Goal: Information Seeking & Learning: Learn about a topic

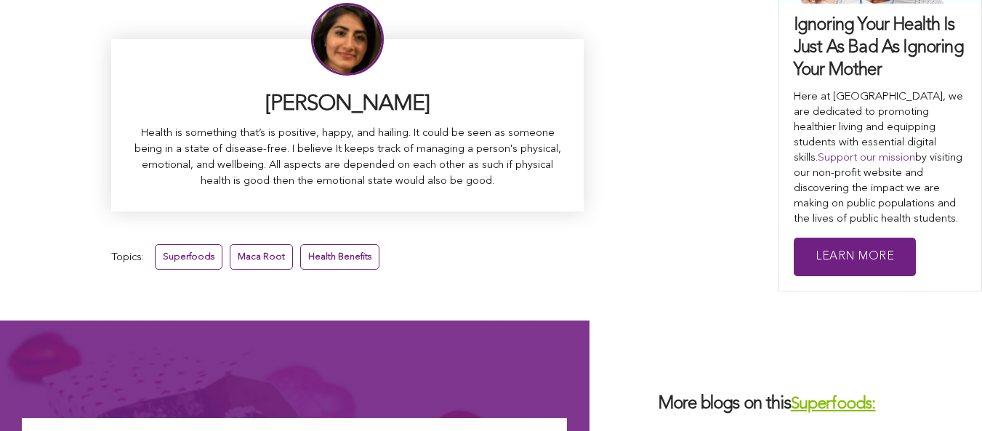
scroll to position [9280, 0]
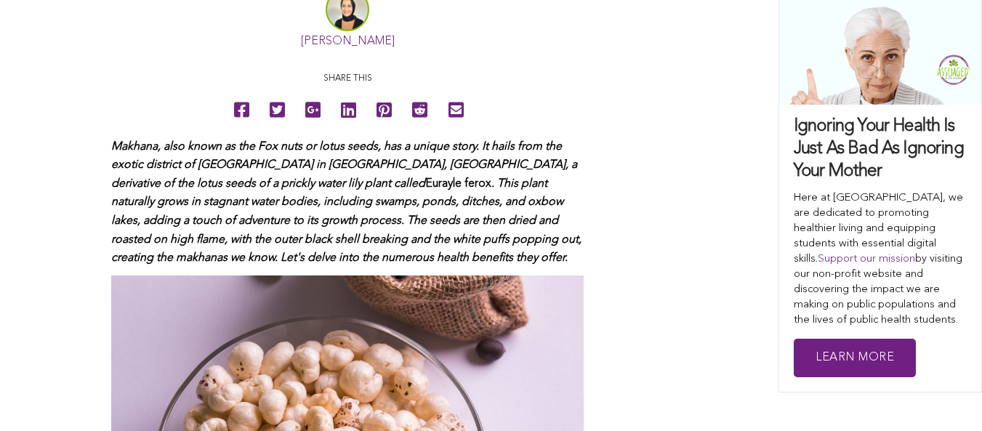
scroll to position [631, 0]
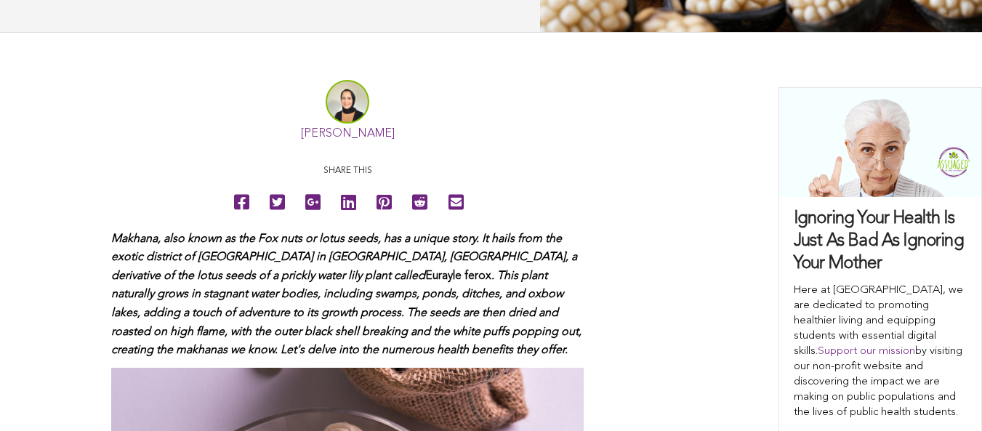
click at [301, 140] on link "[PERSON_NAME]" at bounding box center [348, 134] width 94 height 12
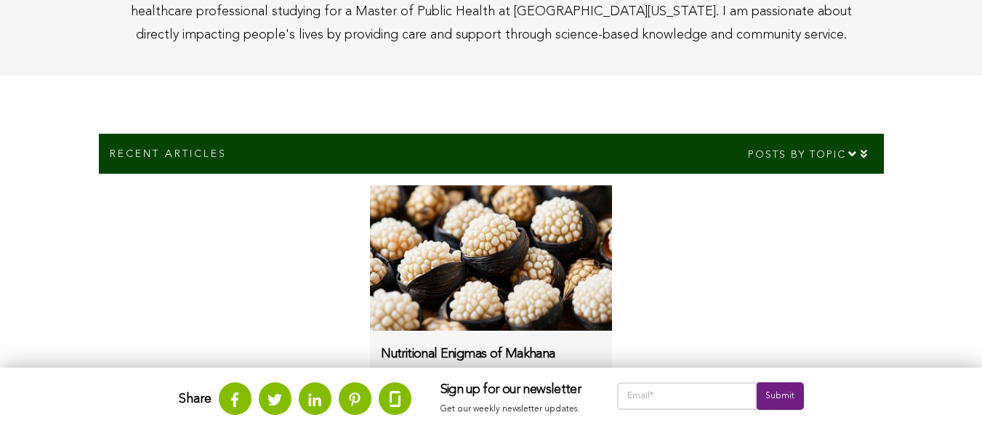
scroll to position [661, 0]
